Goal: Task Accomplishment & Management: Manage account settings

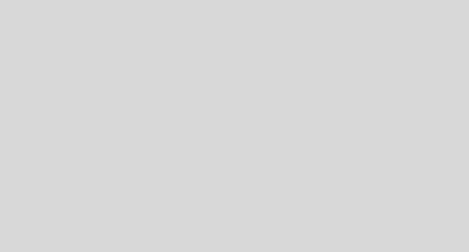
select select "es"
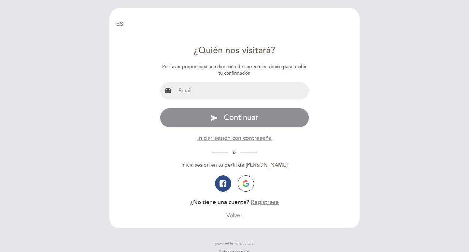
click at [199, 92] on input "email" at bounding box center [242, 90] width 133 height 17
type input "[EMAIL_ADDRESS][DOMAIN_NAME]"
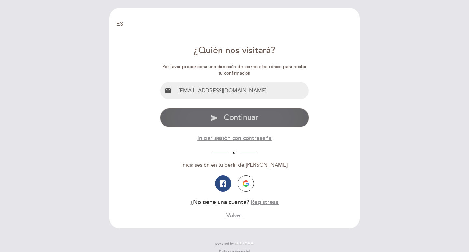
click at [238, 116] on span "Continuar" at bounding box center [241, 117] width 35 height 9
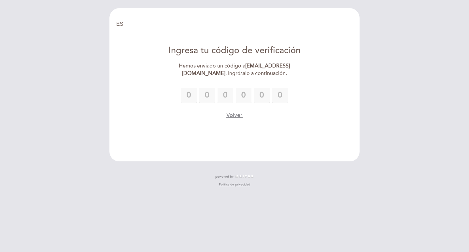
type input "5"
type input "2"
type input "4"
type input "9"
type input "0"
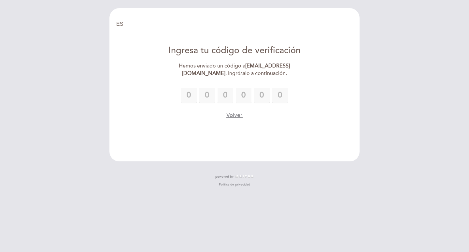
type input "7"
